Goal: Task Accomplishment & Management: Use online tool/utility

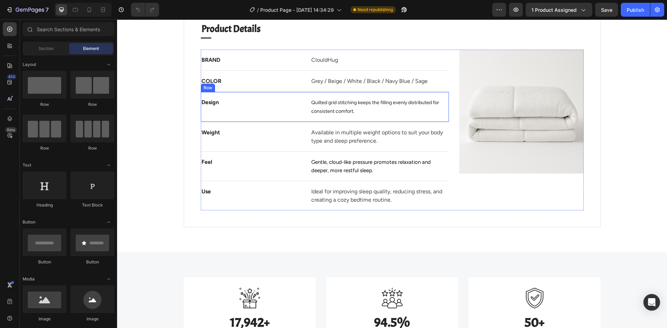
scroll to position [591, 0]
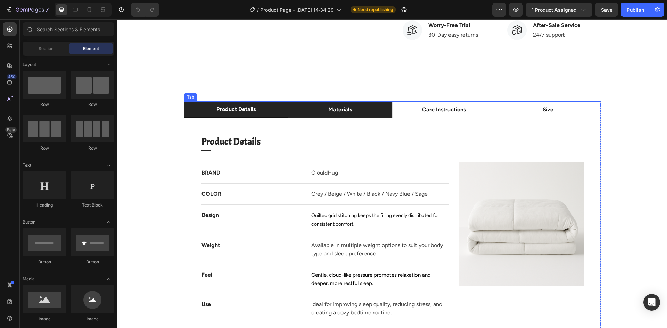
click at [329, 113] on p "materials" at bounding box center [340, 110] width 24 height 8
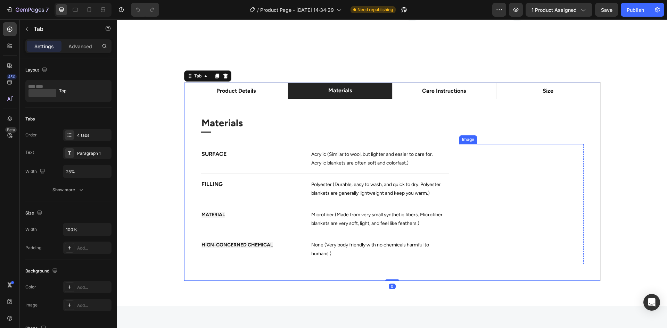
scroll to position [625, 0]
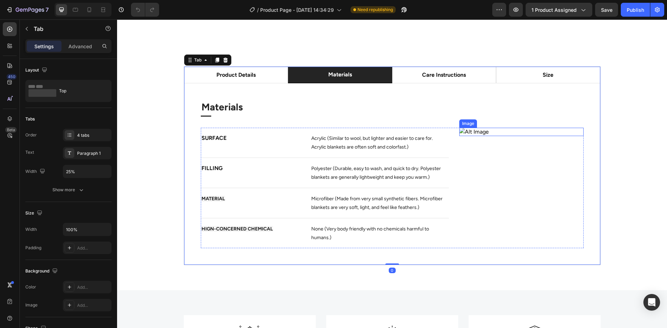
click at [519, 136] on img at bounding box center [521, 132] width 124 height 8
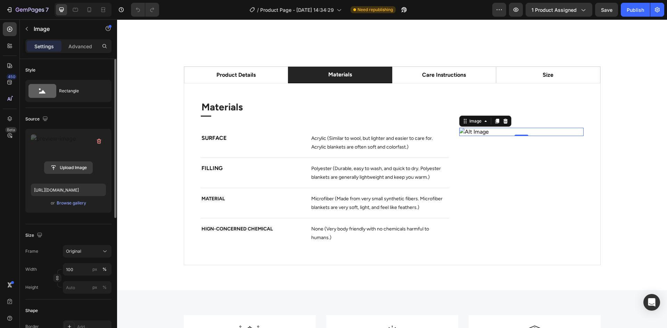
click at [70, 165] on input "file" at bounding box center [68, 168] width 48 height 12
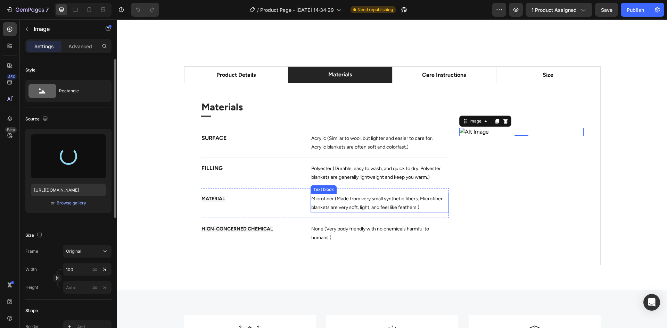
type input "[URL][DOMAIN_NAME]"
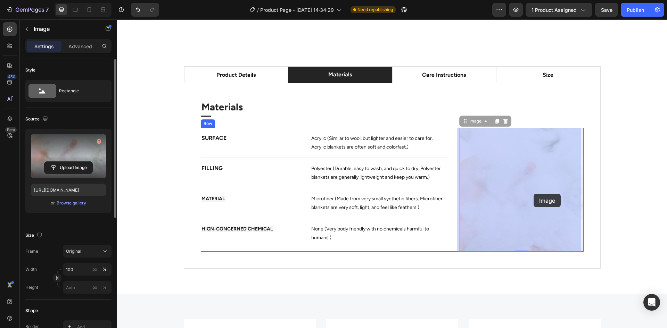
drag, startPoint x: 531, startPoint y: 201, endPoint x: 533, endPoint y: 196, distance: 5.8
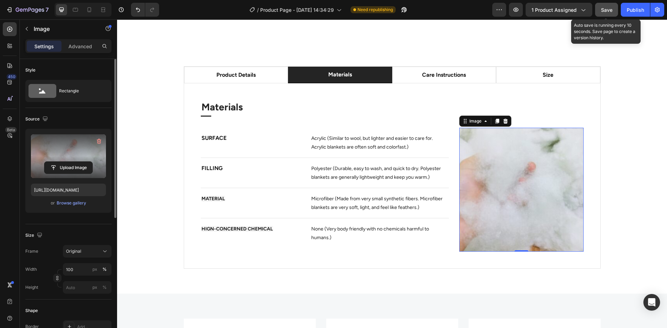
click at [611, 13] on div "Save" at bounding box center [606, 9] width 11 height 7
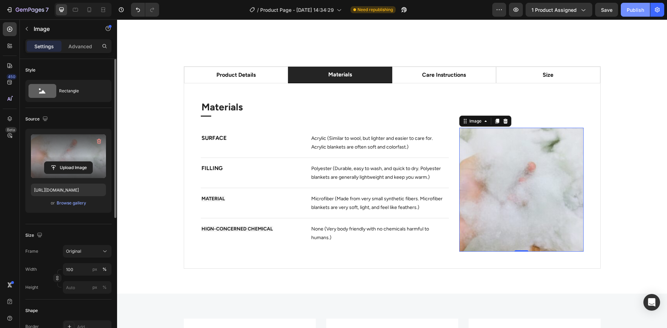
click at [634, 11] on div "Publish" at bounding box center [635, 9] width 17 height 7
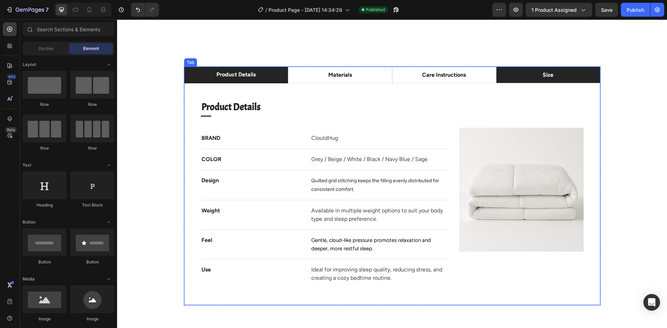
click at [546, 71] on p "size" at bounding box center [548, 75] width 11 height 8
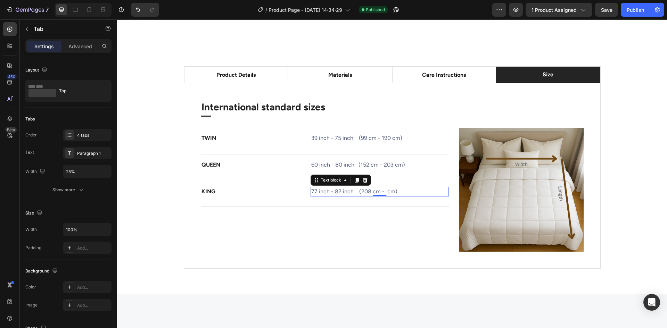
click at [382, 193] on span "77 inch - 82 inch (208 cm - cm)" at bounding box center [354, 191] width 86 height 7
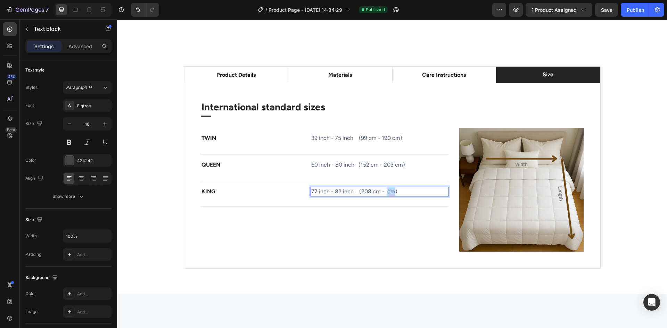
click at [382, 192] on span "77 inch - 82 inch (208 cm - cm)" at bounding box center [354, 191] width 86 height 7
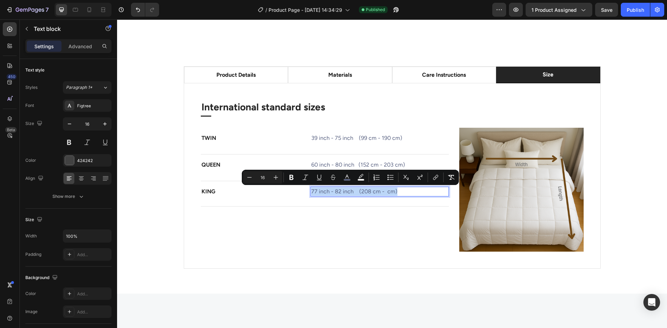
click at [382, 192] on span "77 inch - 82 inch (208 cm - cm)" at bounding box center [354, 191] width 86 height 7
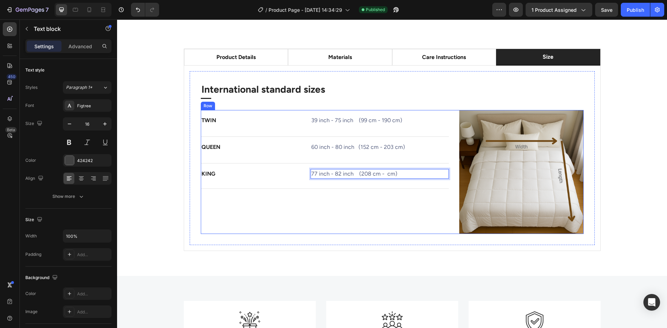
scroll to position [660, 0]
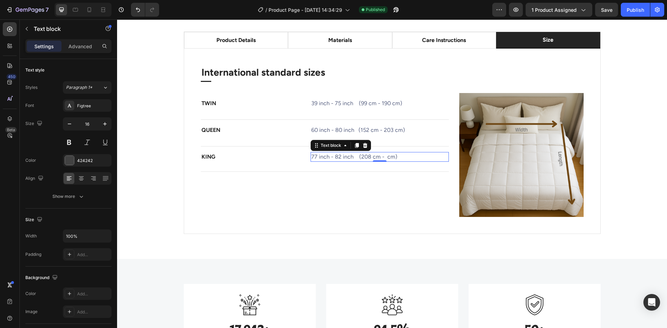
click at [381, 155] on span "77 inch - 82 inch (208 cm - cm)" at bounding box center [354, 157] width 86 height 7
click at [384, 158] on span "77 inch - 82 inch (208 cm - cm)" at bounding box center [354, 157] width 86 height 7
click at [353, 181] on div "TWIN Text block Text block Text block Text block Text block 39 inch - 75 inch (…" at bounding box center [325, 155] width 248 height 124
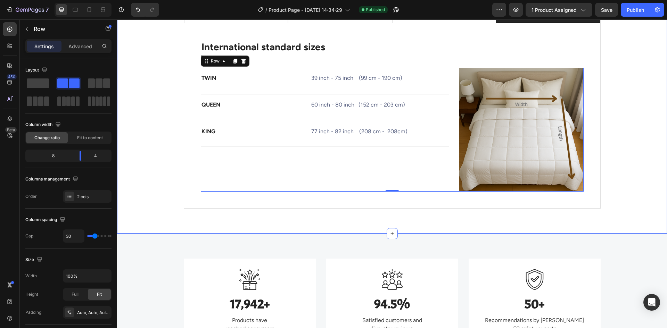
scroll to position [625, 0]
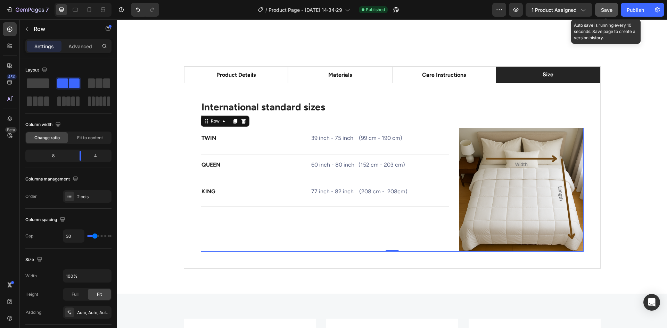
click at [609, 9] on span "Save" at bounding box center [606, 10] width 11 height 6
click at [631, 13] on div "Publish" at bounding box center [635, 9] width 17 height 7
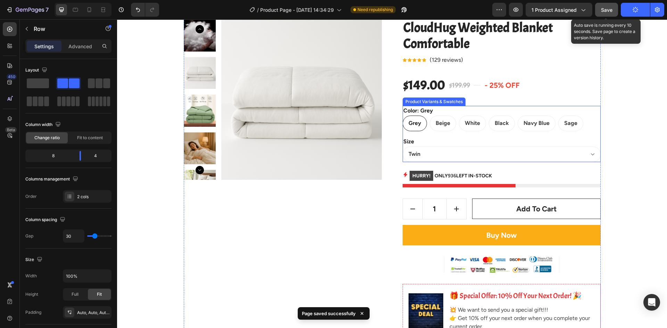
scroll to position [69, 0]
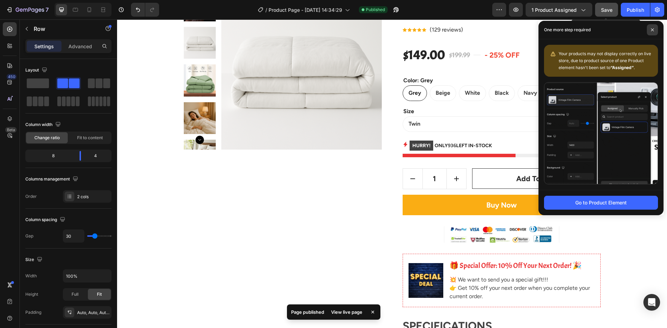
click at [649, 31] on span at bounding box center [652, 29] width 11 height 11
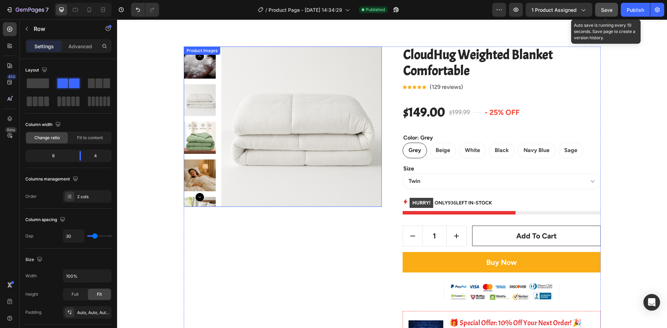
scroll to position [0, 0]
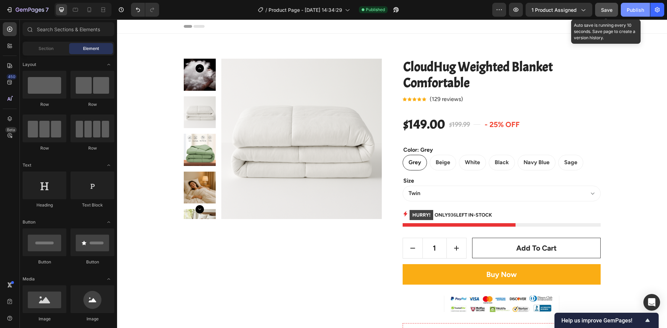
click at [638, 10] on div "Publish" at bounding box center [635, 9] width 17 height 7
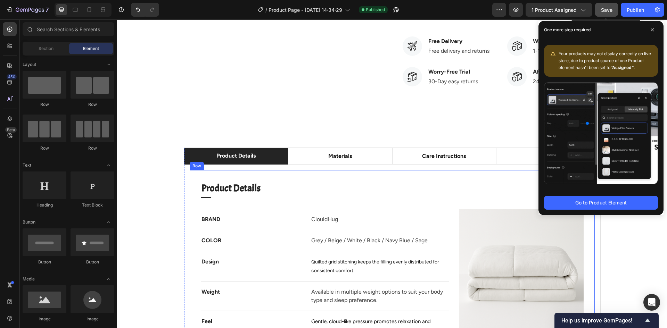
scroll to position [556, 0]
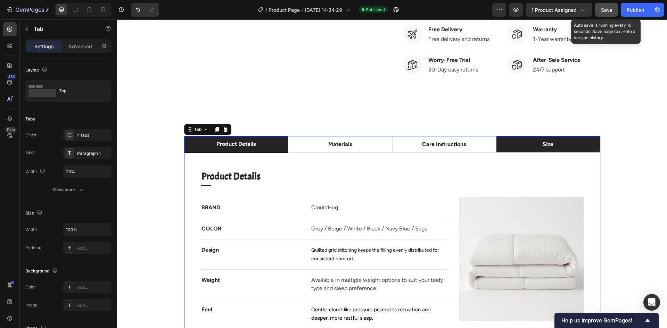
click at [518, 142] on li "size" at bounding box center [548, 144] width 104 height 17
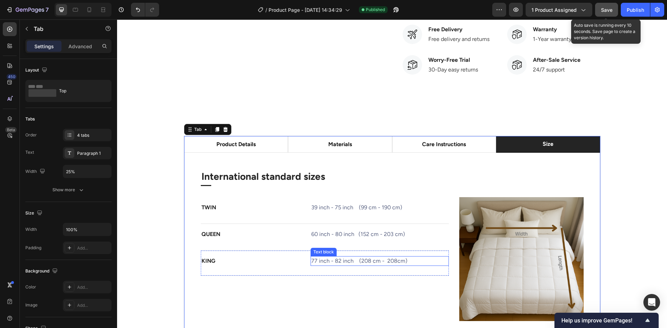
click at [364, 262] on span "77 inch - 82 inch (208 cm - 208cm)" at bounding box center [359, 261] width 96 height 7
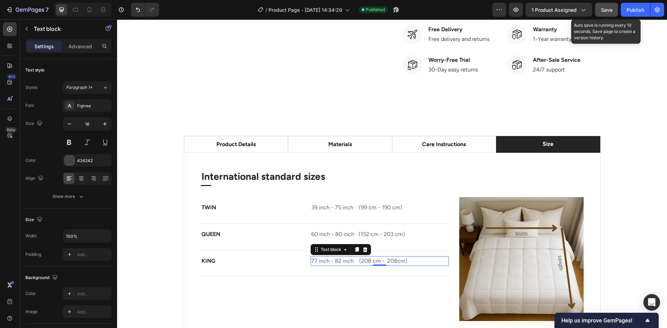
click at [364, 262] on span "77 inch - 82 inch (208 cm - 208cm)" at bounding box center [359, 261] width 96 height 7
click at [332, 260] on span "77 inch - 82 inch (208 cm - 208cm)" at bounding box center [359, 261] width 96 height 7
click at [337, 261] on span "77 inch - 82 inch (208 cm - 208cm)" at bounding box center [359, 261] width 96 height 7
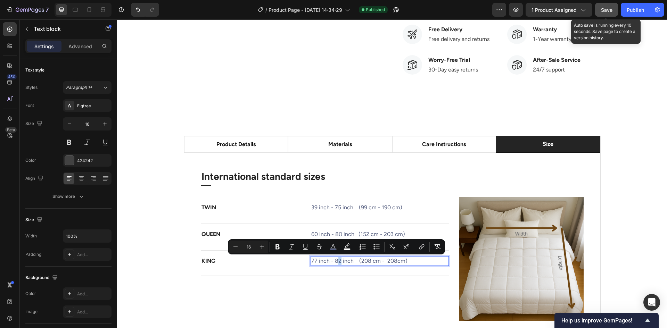
click at [335, 261] on span "77 inch - 82 inch (208 cm - 208cm)" at bounding box center [359, 261] width 96 height 7
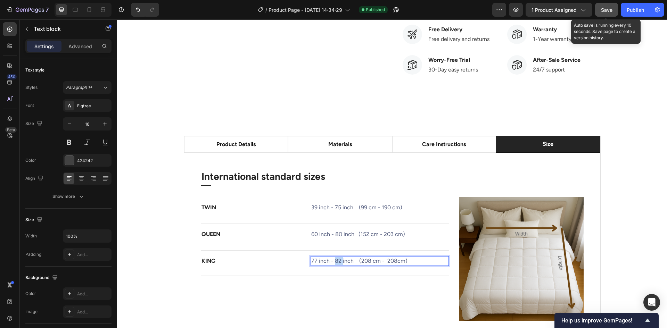
click at [334, 261] on span "77 inch - 82 inch (208 cm - 208cm)" at bounding box center [359, 261] width 96 height 7
click at [363, 261] on span "77 inch - 90 inch (208 cm - 208cm)" at bounding box center [359, 261] width 96 height 7
click at [367, 262] on span "77 inch - 90 inch (208 cm - 208cm)" at bounding box center [359, 261] width 96 height 7
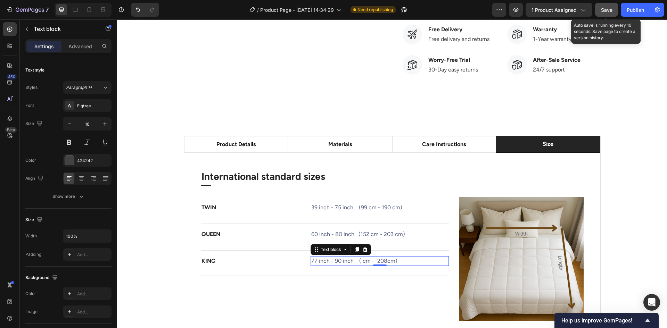
click at [357, 260] on span "77 inch - 90 inch ( cm - 208cm)" at bounding box center [354, 261] width 86 height 7
click at [358, 261] on span "77 inch - 90 inch ( cm - 208cm)" at bounding box center [354, 261] width 86 height 7
click at [359, 261] on span "77 inch - 90 inch ( cm - 208cm)" at bounding box center [354, 261] width 86 height 7
click at [389, 261] on span "77 inch - 90 inch ( 195 cm - 208cm)" at bounding box center [359, 261] width 96 height 7
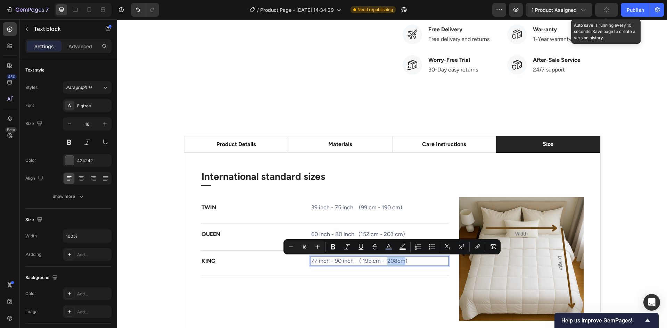
click at [395, 261] on span "77 inch - 90 inch ( 195 cm - 208cm)" at bounding box center [359, 261] width 96 height 7
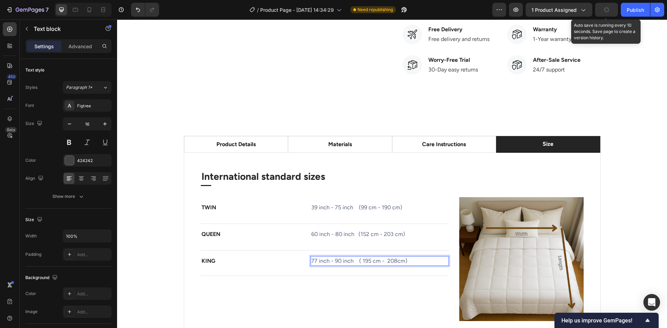
click at [392, 262] on span "77 inch - 90 inch ( 195 cm - 208cm)" at bounding box center [359, 261] width 96 height 7
click at [640, 131] on div "product details materials care instructions size Product Details Heading Title …" at bounding box center [392, 237] width 550 height 253
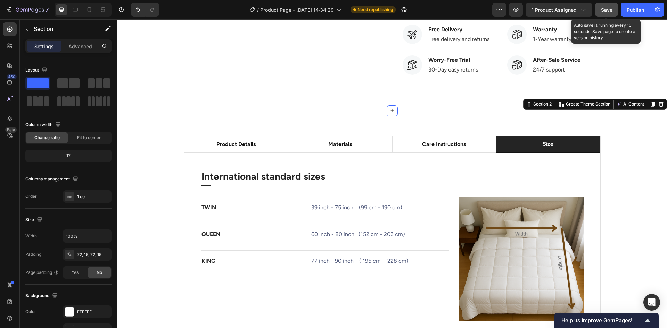
click at [610, 11] on span "Save" at bounding box center [606, 10] width 11 height 6
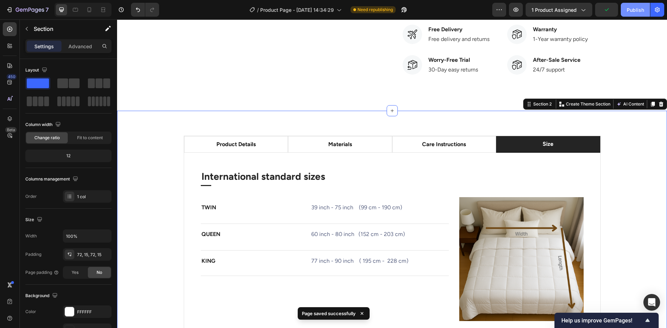
drag, startPoint x: 632, startPoint y: 16, endPoint x: 505, endPoint y: 14, distance: 126.5
click at [632, 16] on button "Publish" at bounding box center [635, 10] width 29 height 14
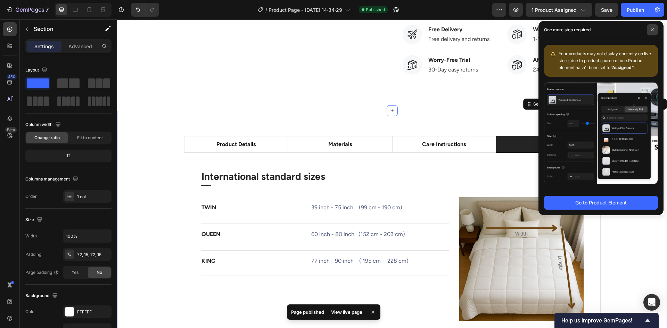
click at [652, 31] on icon at bounding box center [652, 29] width 3 height 3
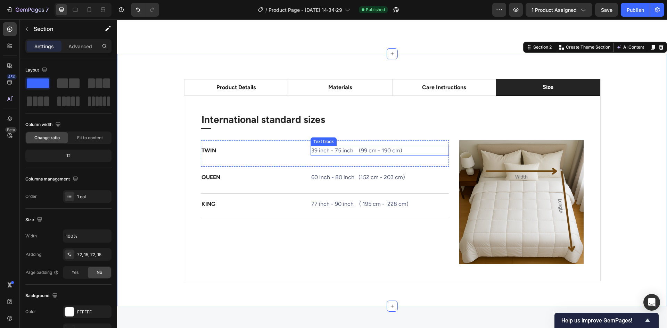
scroll to position [625, 0]
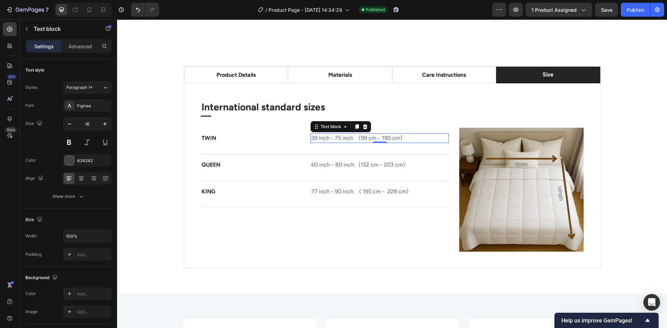
click at [311, 139] on span "39 inch - 75 inch (99 cm - 190 cm)" at bounding box center [356, 138] width 91 height 7
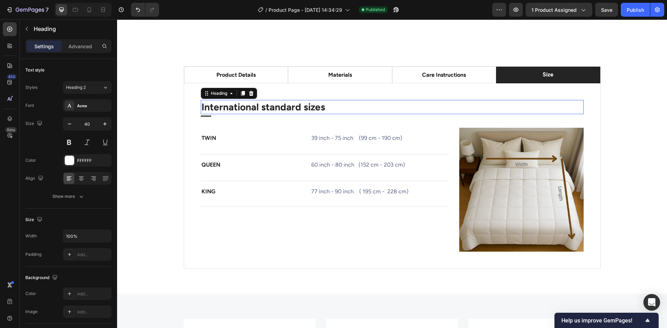
click at [469, 101] on h2 "International standard sizes" at bounding box center [392, 107] width 383 height 14
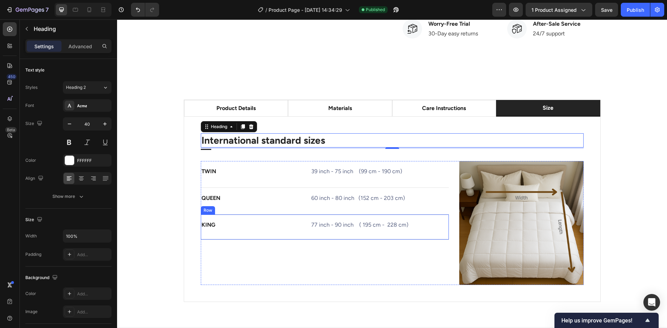
scroll to position [591, 0]
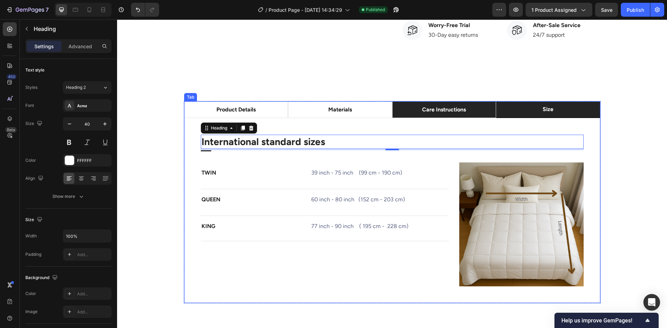
click at [432, 110] on p "care instructions" at bounding box center [444, 110] width 44 height 8
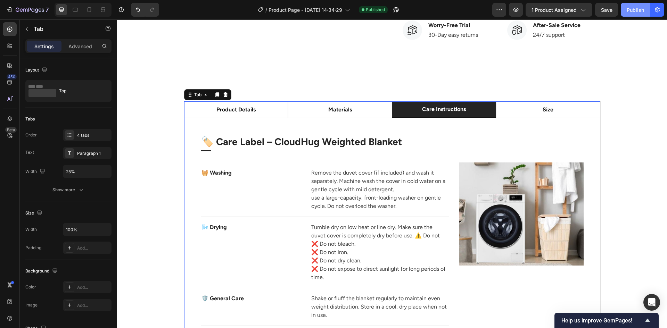
click at [638, 14] on button "Publish" at bounding box center [635, 10] width 29 height 14
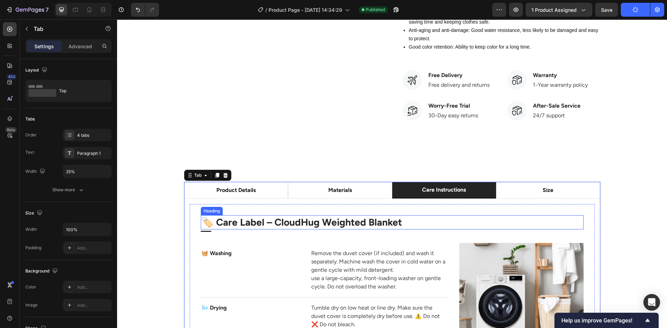
scroll to position [486, 0]
